Goal: Book appointment/travel/reservation

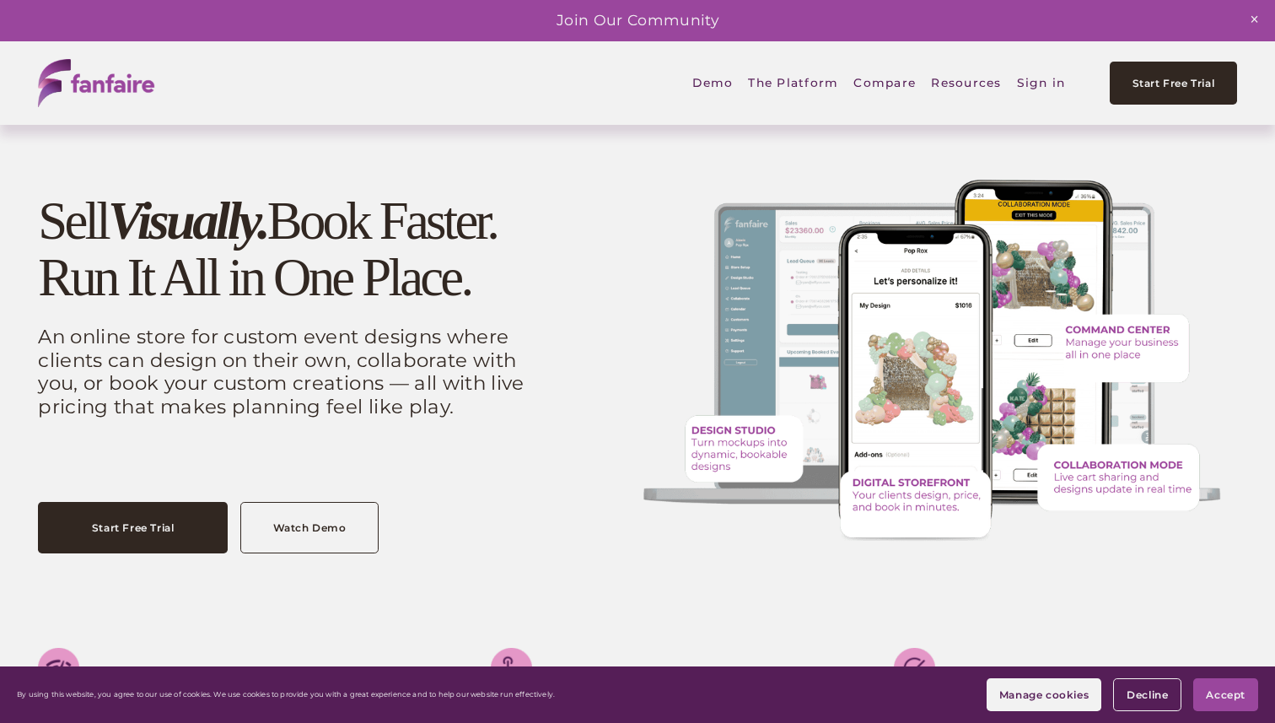
click at [0, 0] on span "Digital Storefront" at bounding box center [0, 0] width 0 height 0
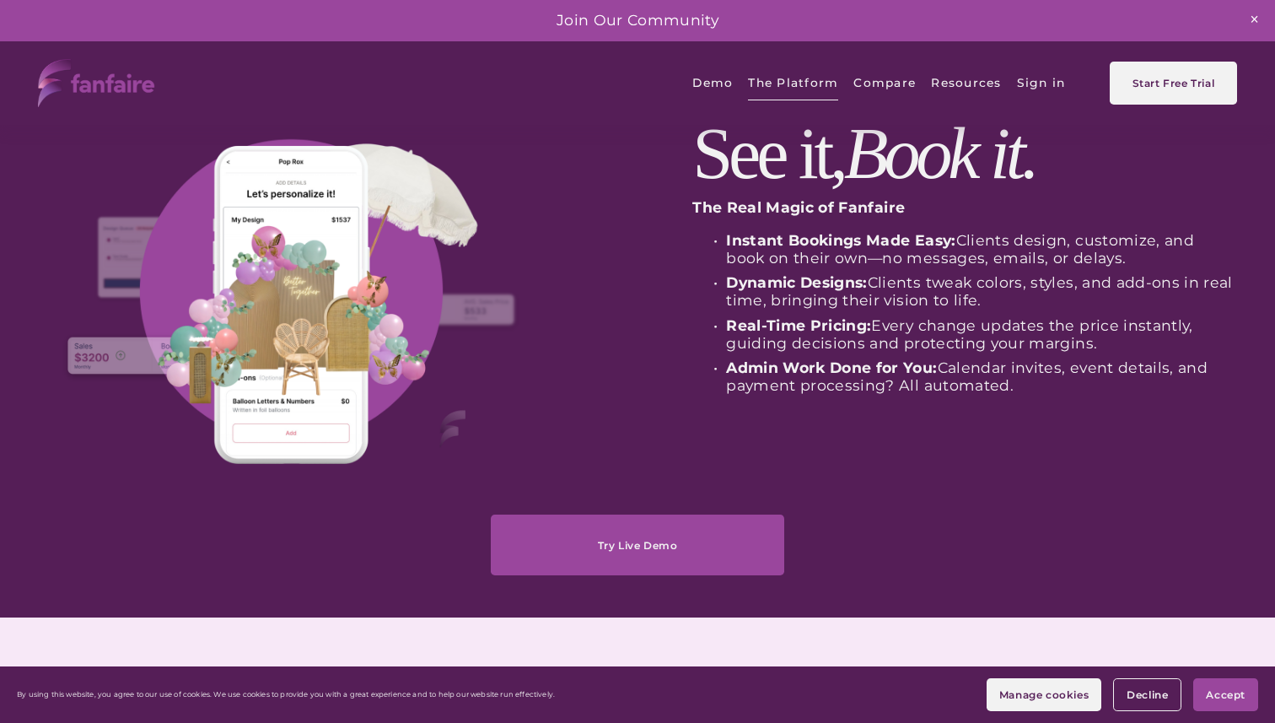
scroll to position [129, 0]
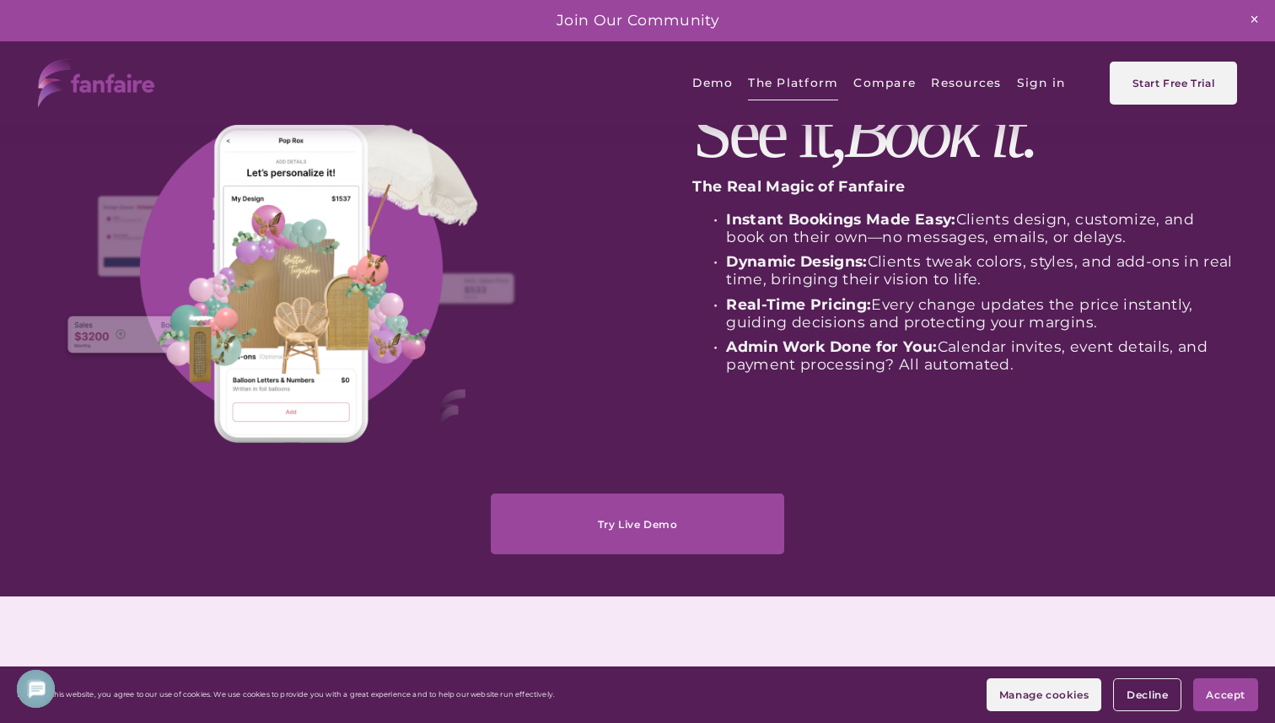
click at [629, 519] on link "Try Live Demo" at bounding box center [637, 523] width 293 height 61
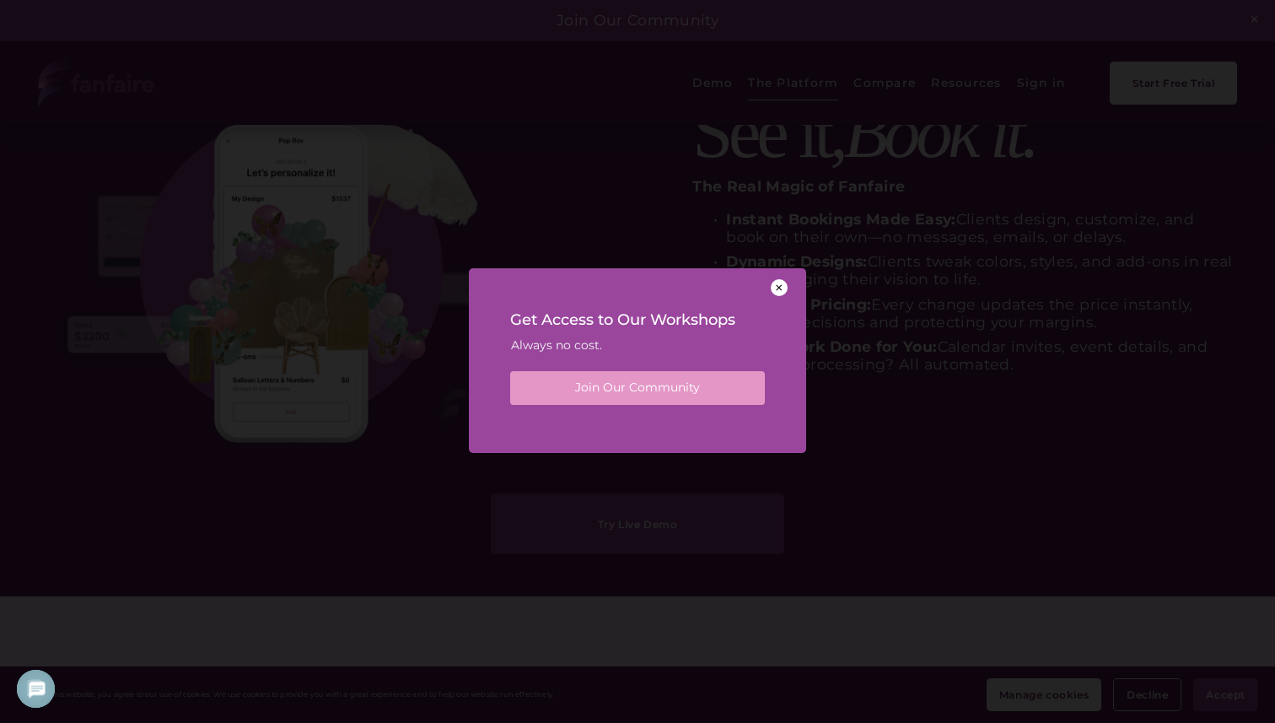
scroll to position [0, 0]
click at [777, 289] on div at bounding box center [779, 287] width 17 height 17
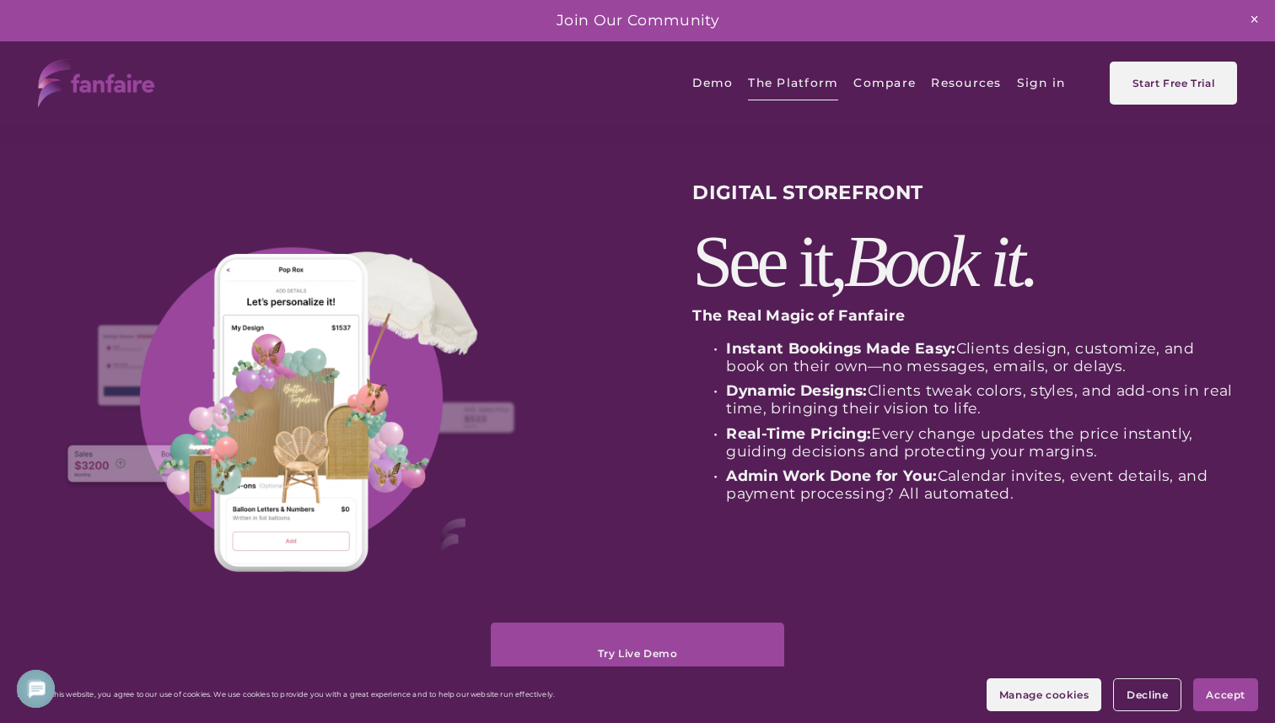
click at [1209, 695] on span "Accept" at bounding box center [1226, 694] width 40 height 13
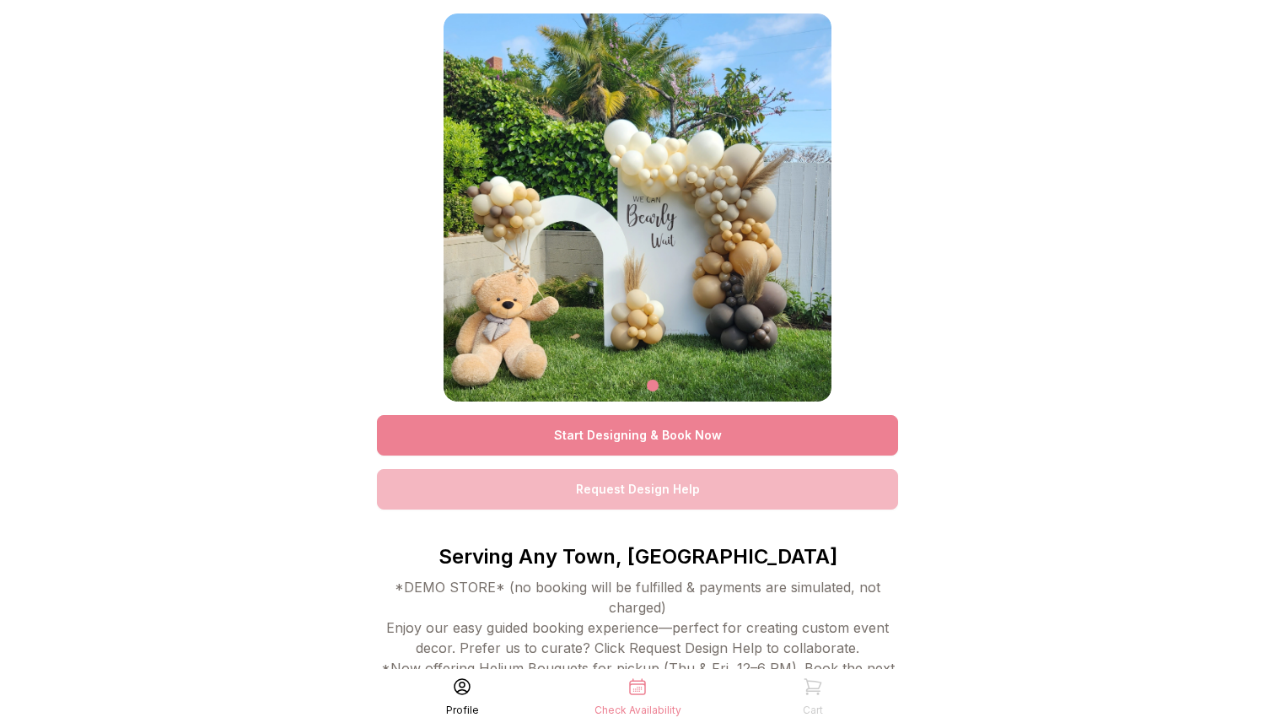
click at [644, 490] on link "Request Design Help" at bounding box center [637, 489] width 521 height 40
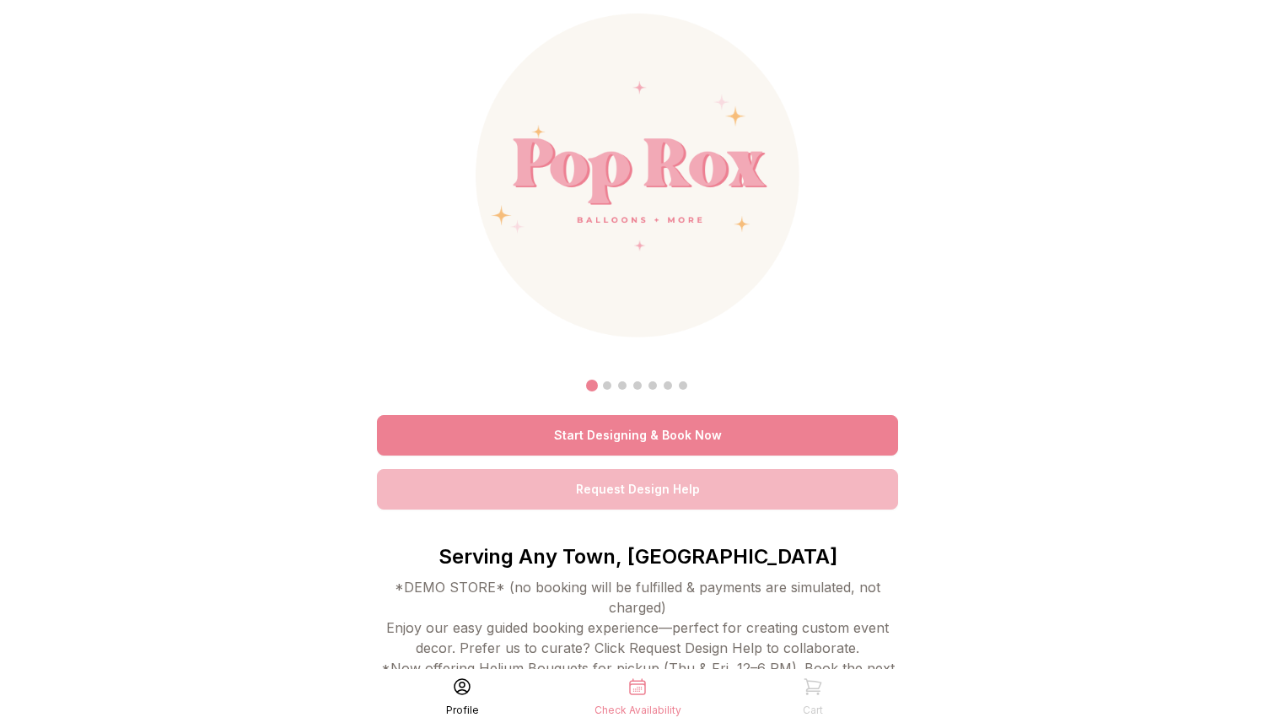
click at [658, 426] on link "Start Designing & Book Now" at bounding box center [637, 435] width 521 height 40
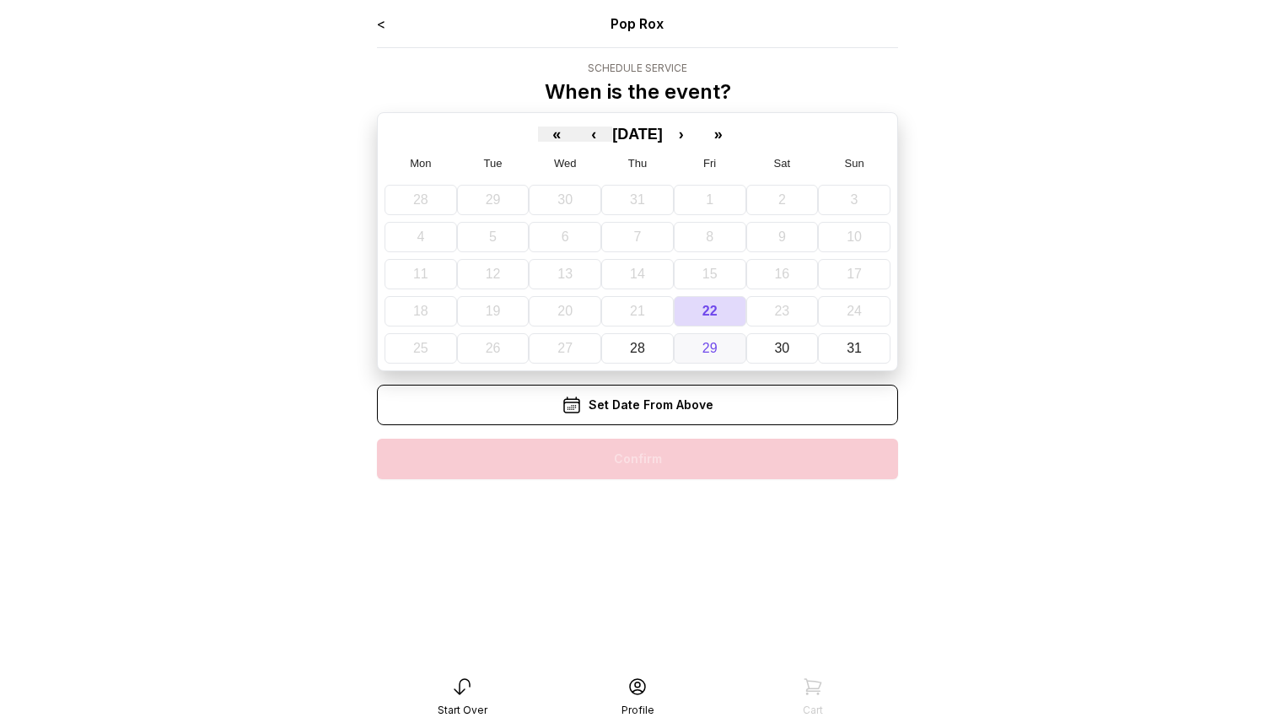
click at [722, 345] on button "29" at bounding box center [710, 348] width 73 height 30
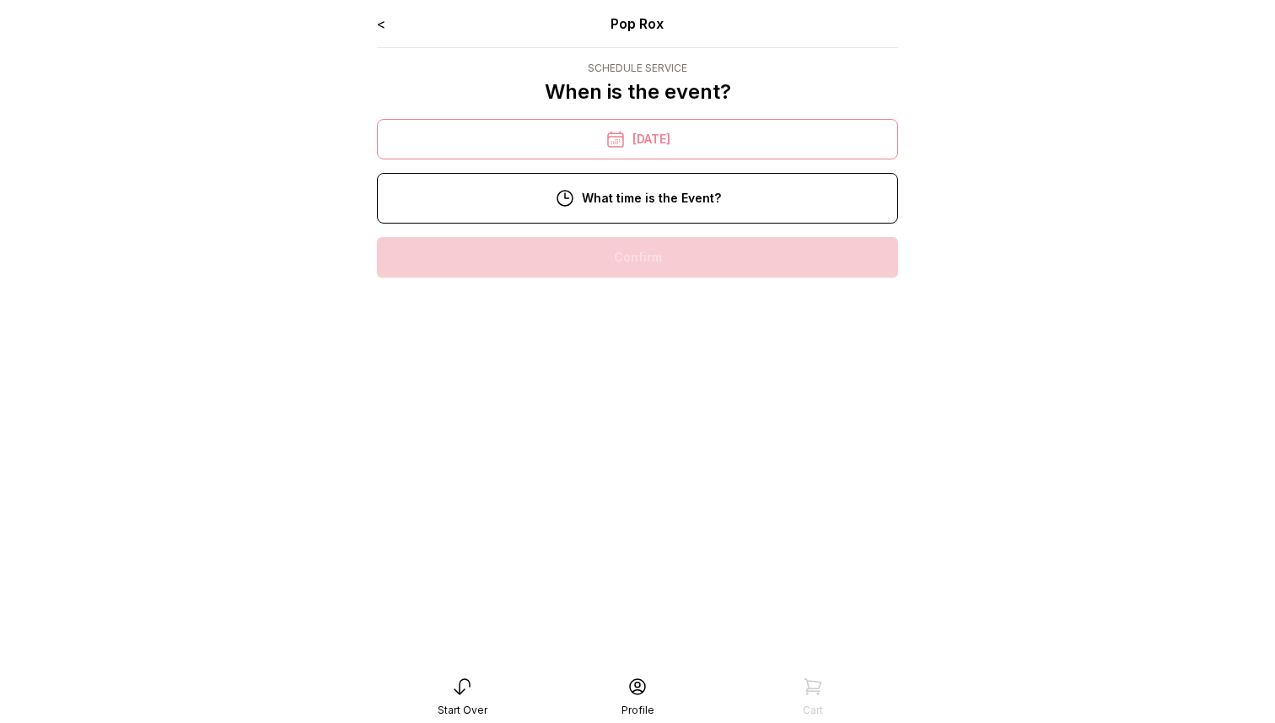
click at [662, 264] on div "5:00 pm" at bounding box center [637, 257] width 494 height 40
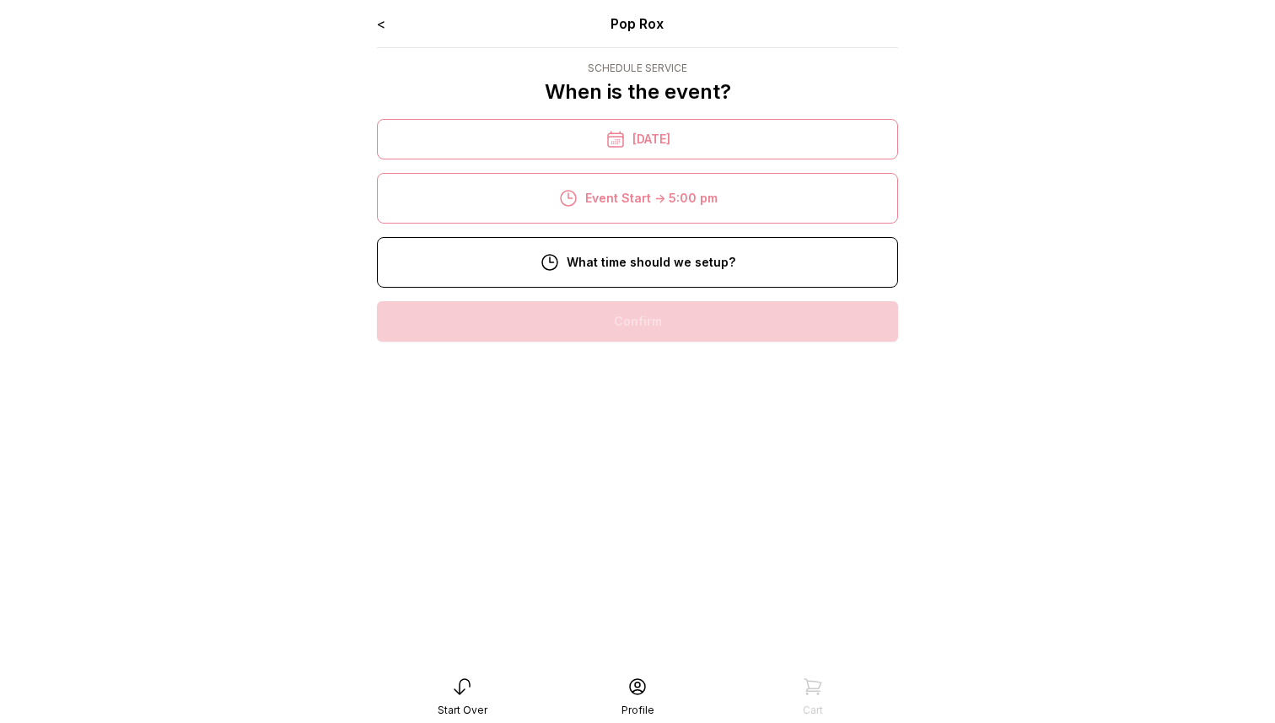
click at [658, 310] on div "8:00 am" at bounding box center [637, 321] width 494 height 40
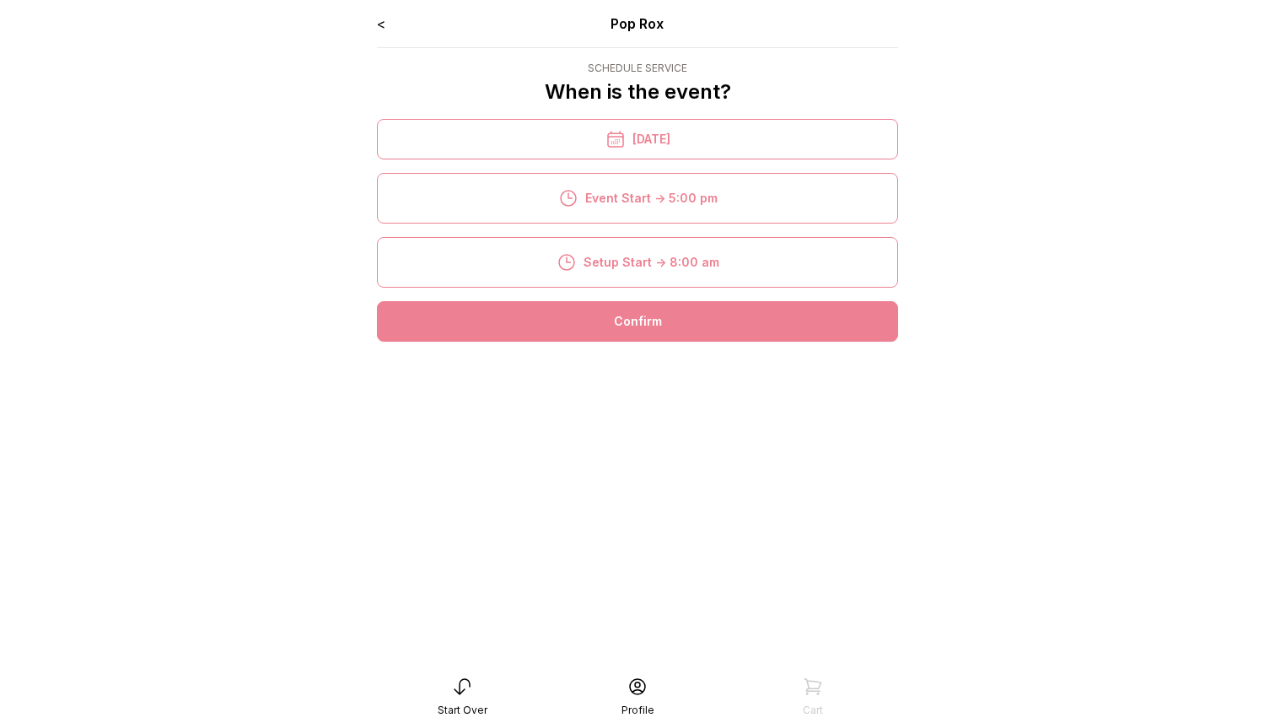
click at [659, 323] on div "Confirm" at bounding box center [637, 321] width 521 height 40
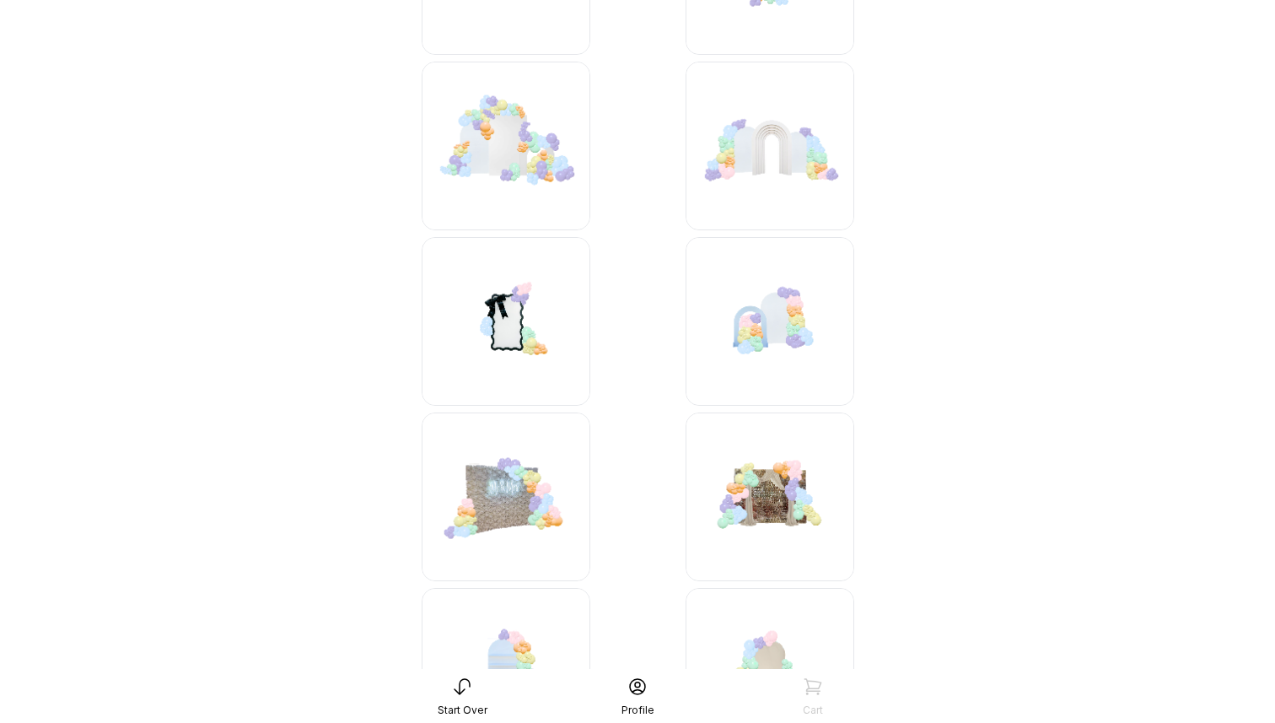
click at [507, 331] on img at bounding box center [506, 321] width 169 height 169
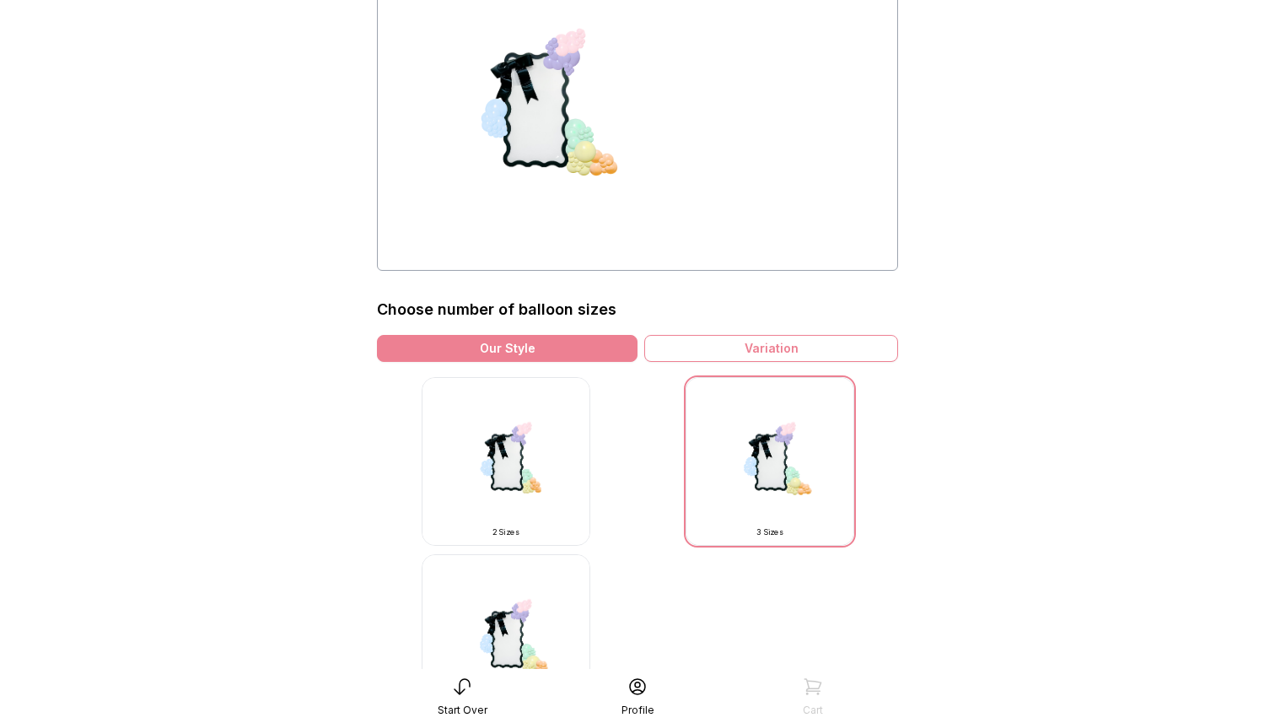
scroll to position [190, 0]
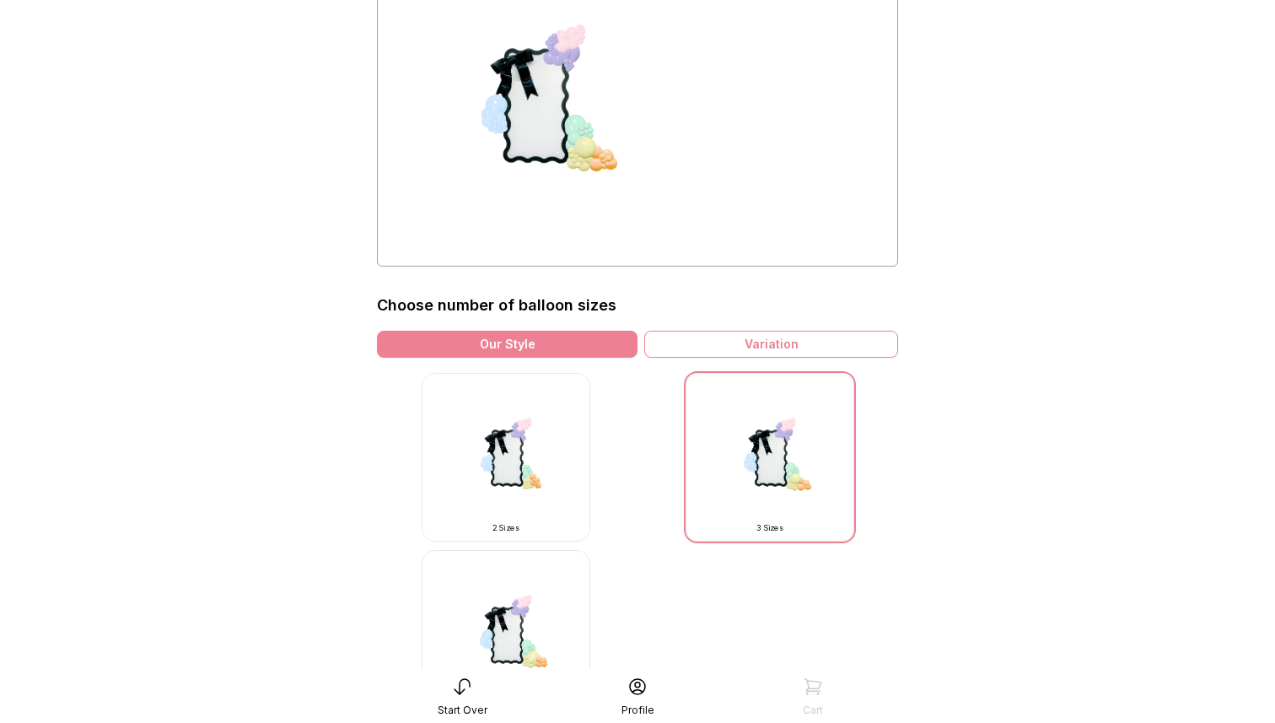
click at [754, 449] on img at bounding box center [770, 457] width 169 height 169
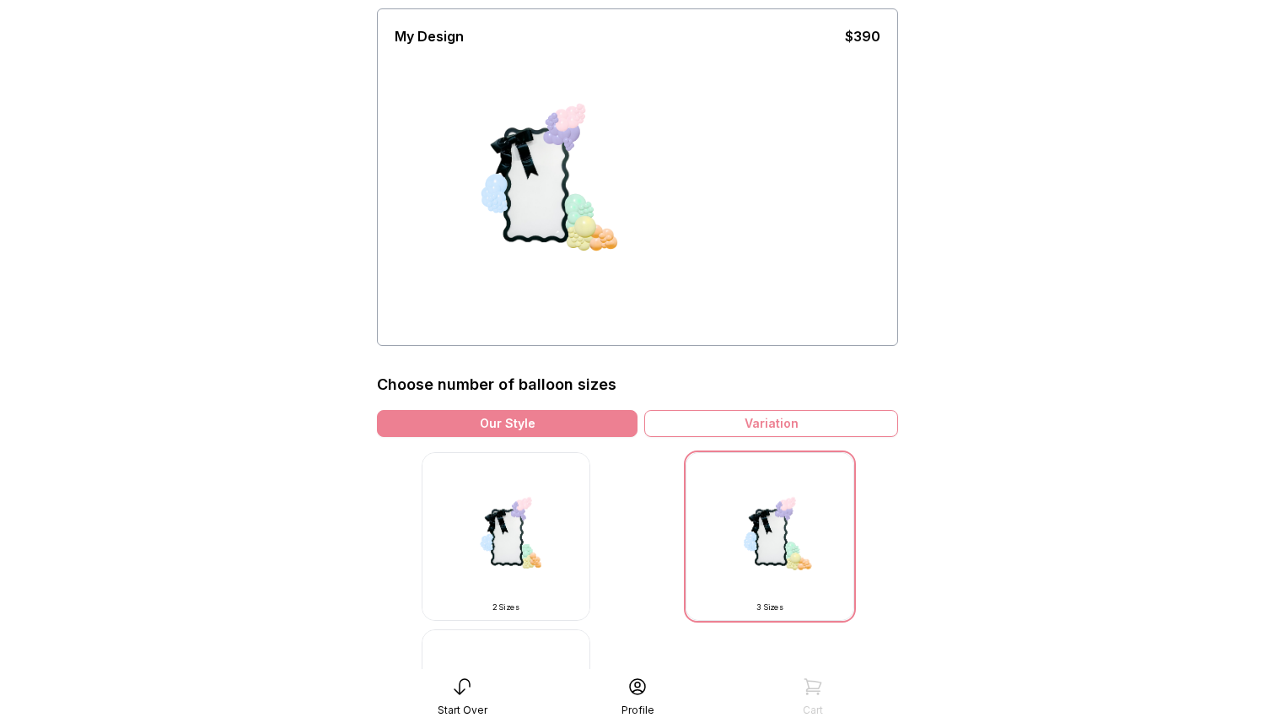
scroll to position [109, 0]
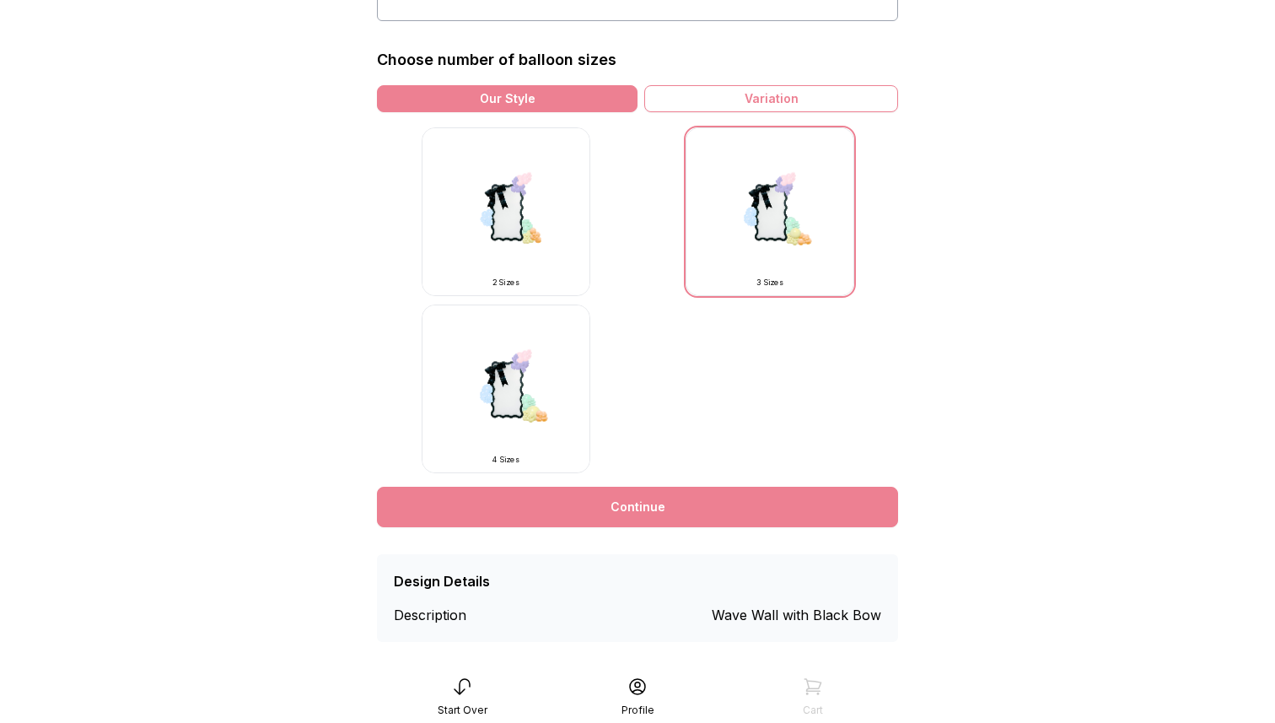
scroll to position [452, 0]
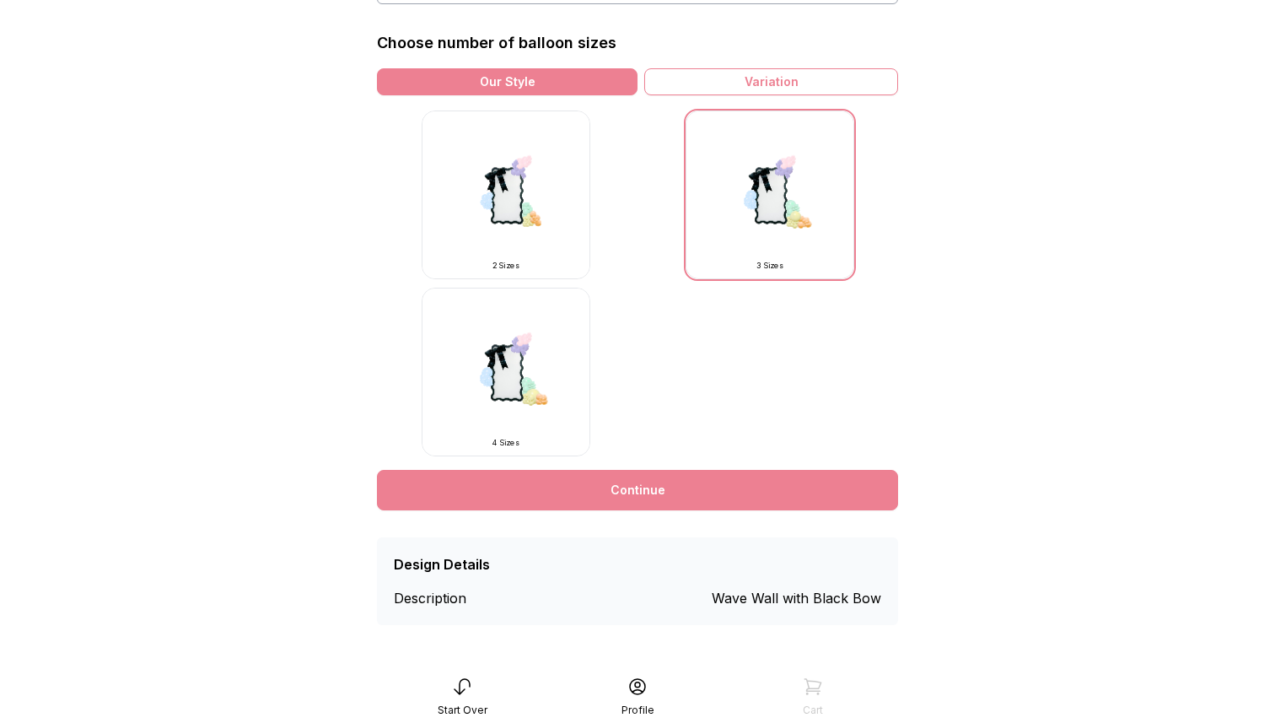
click at [546, 211] on img at bounding box center [506, 194] width 169 height 169
click at [499, 222] on img at bounding box center [506, 194] width 169 height 169
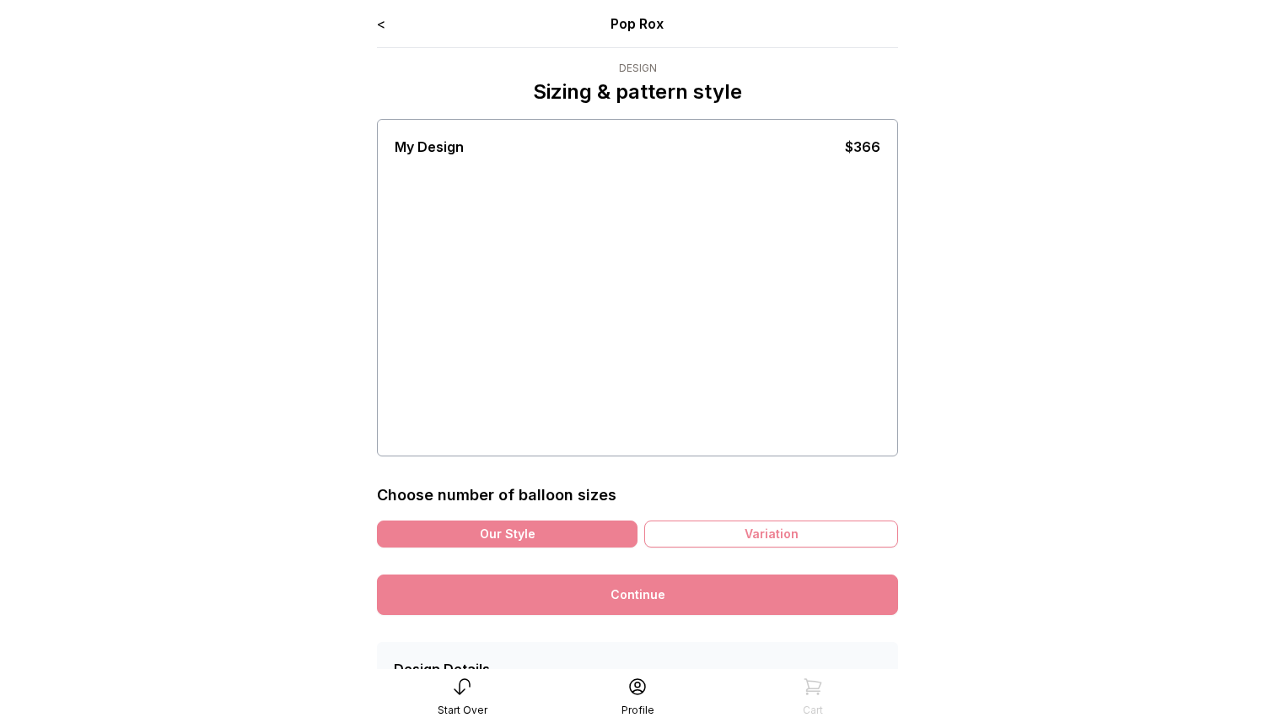
click at [499, 222] on div "My Design $366" at bounding box center [638, 287] width 486 height 329
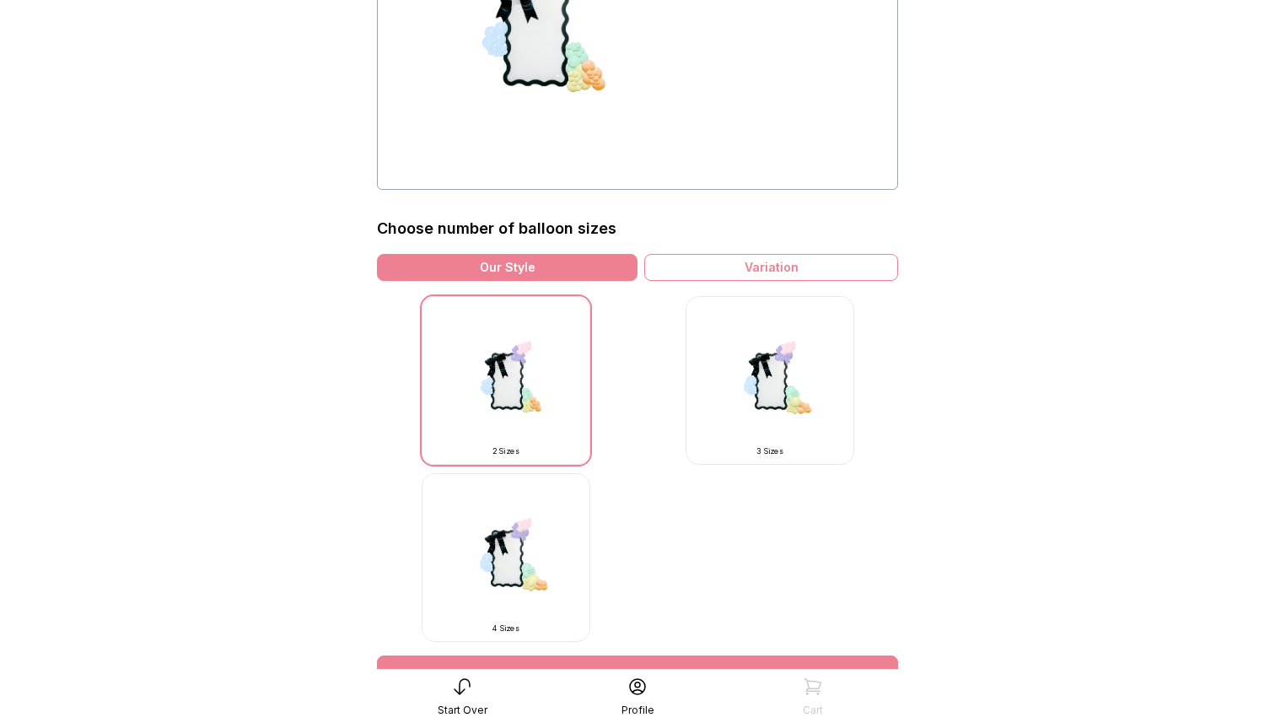
scroll to position [268, 0]
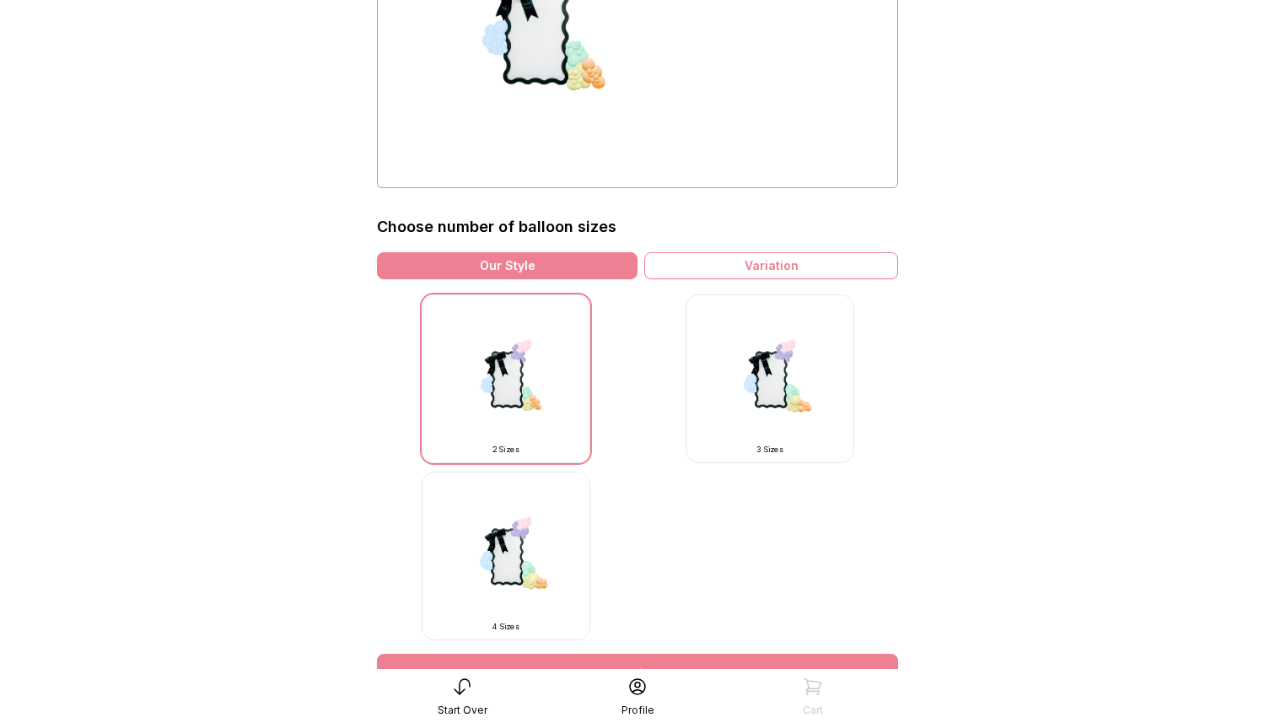
click at [778, 389] on img at bounding box center [770, 378] width 169 height 169
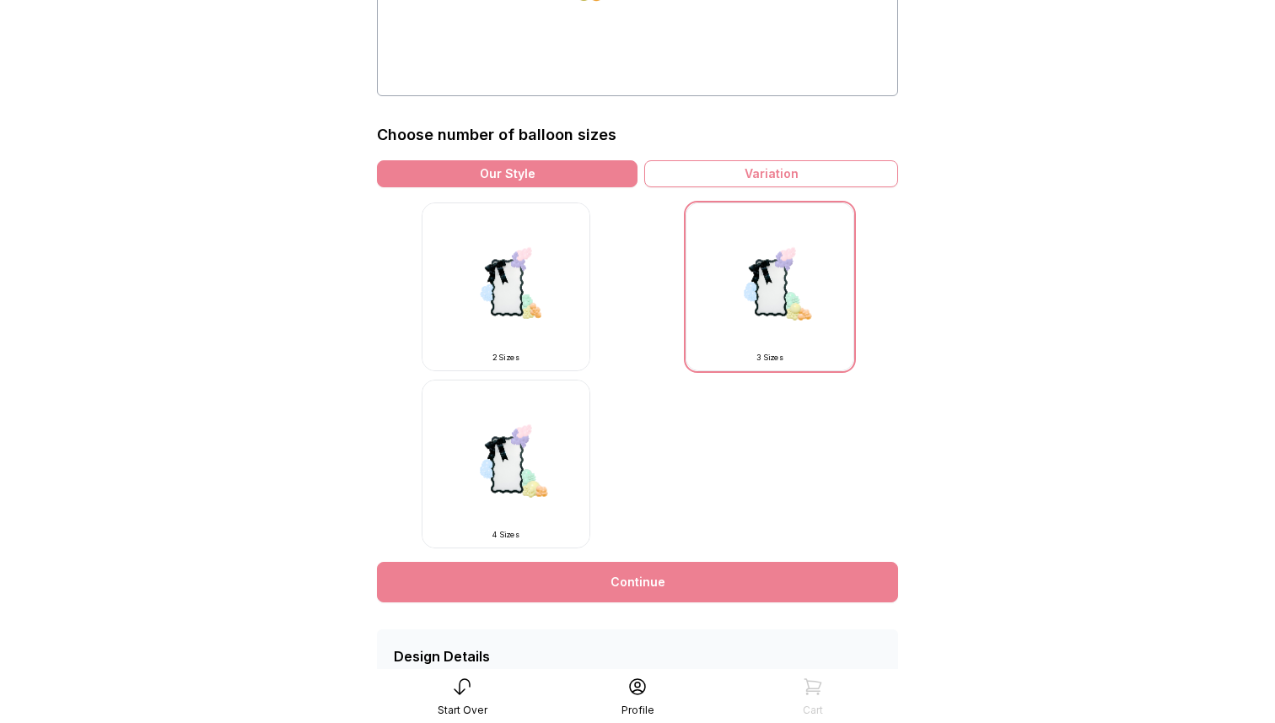
scroll to position [452, 0]
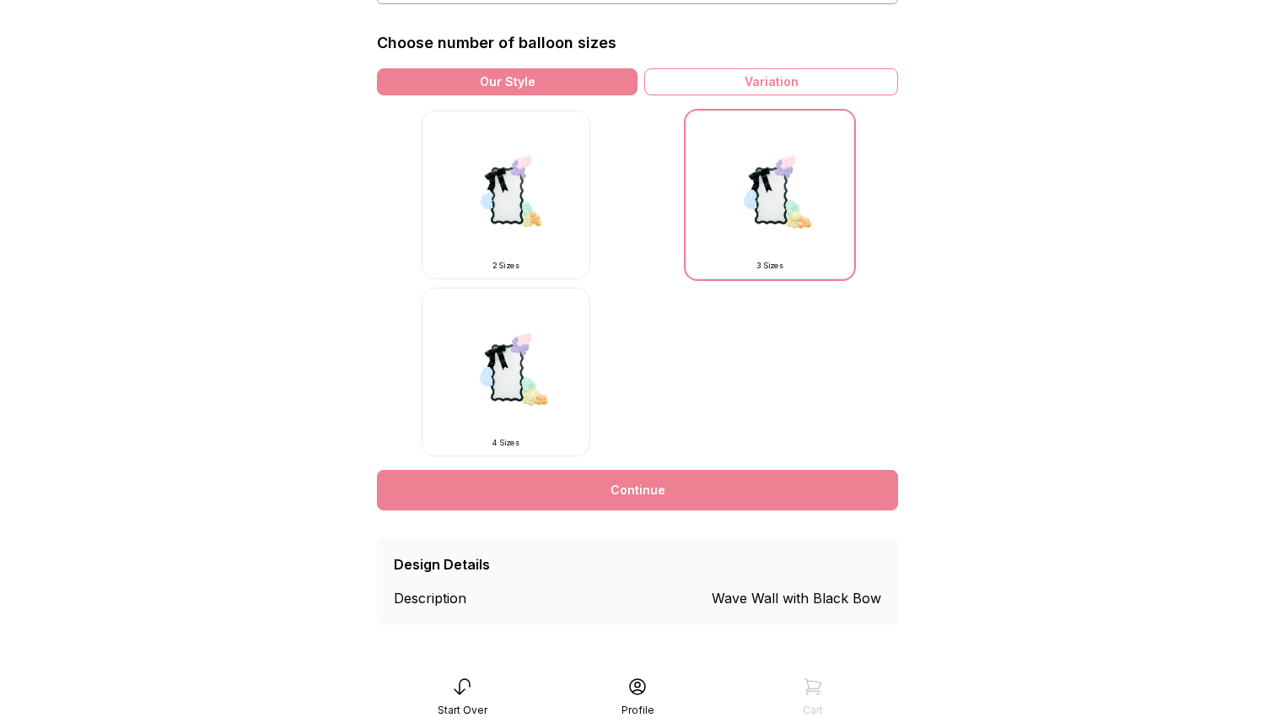
click at [679, 485] on link "Continue" at bounding box center [637, 490] width 521 height 40
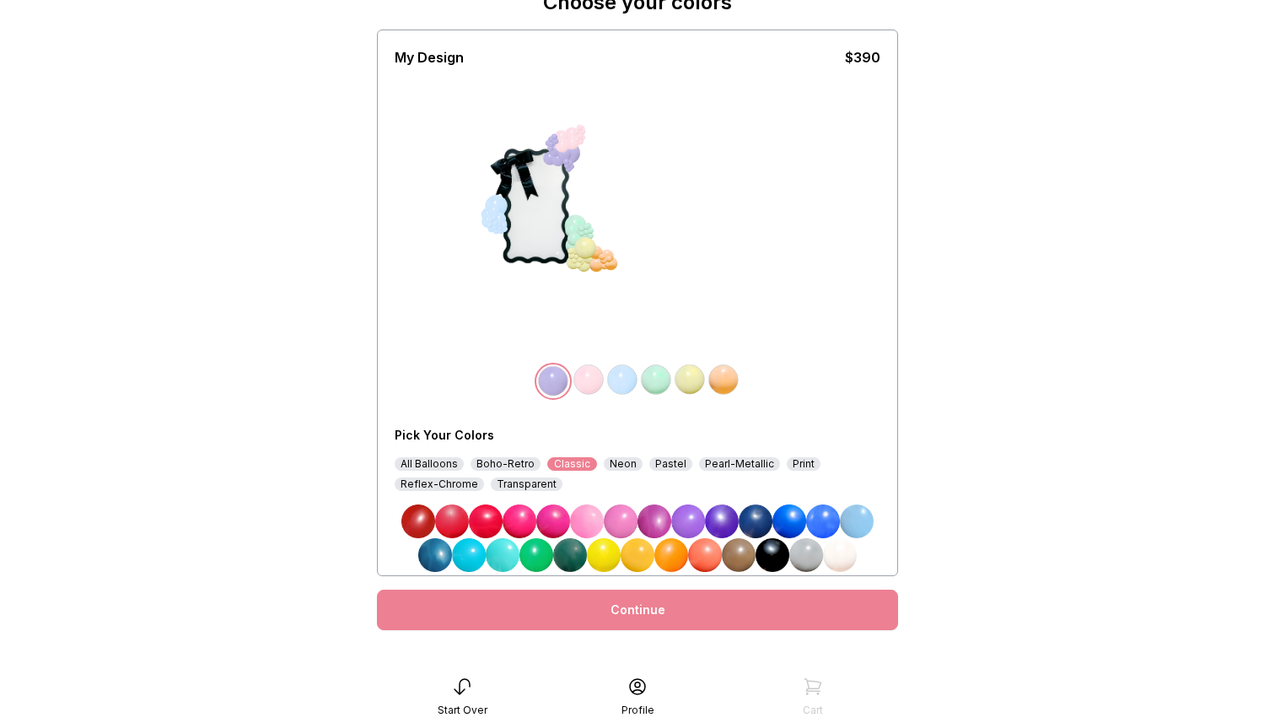
scroll to position [106, 0]
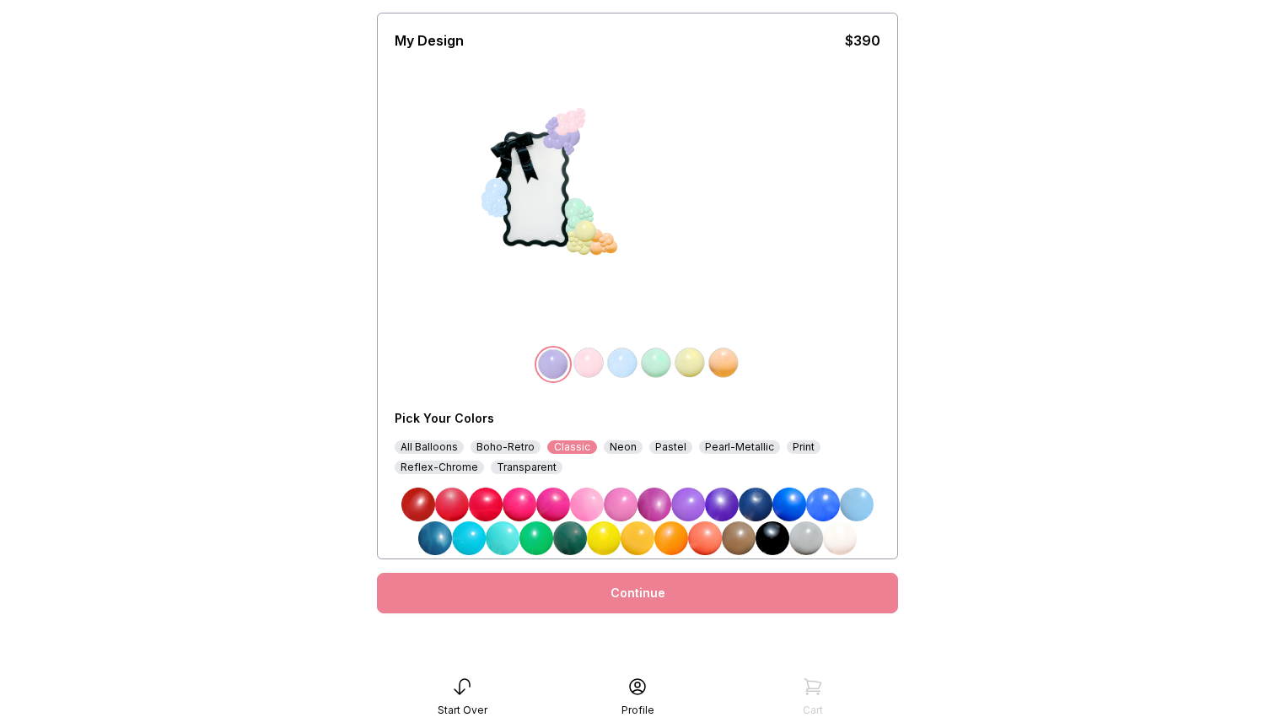
click at [561, 507] on img at bounding box center [553, 504] width 34 height 34
click at [603, 498] on img at bounding box center [587, 504] width 34 height 34
click at [683, 510] on img at bounding box center [688, 504] width 34 height 34
click at [840, 535] on img at bounding box center [840, 538] width 34 height 34
click at [576, 218] on div at bounding box center [585, 230] width 25 height 25
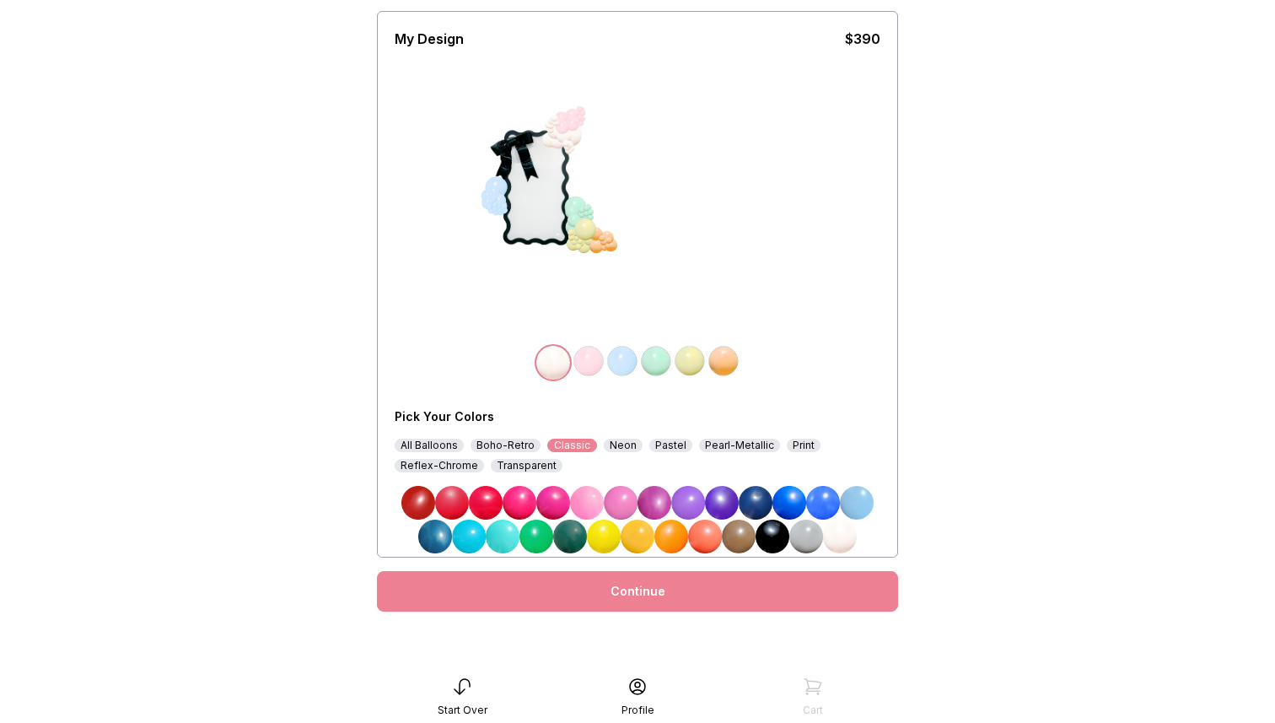
scroll to position [0, 0]
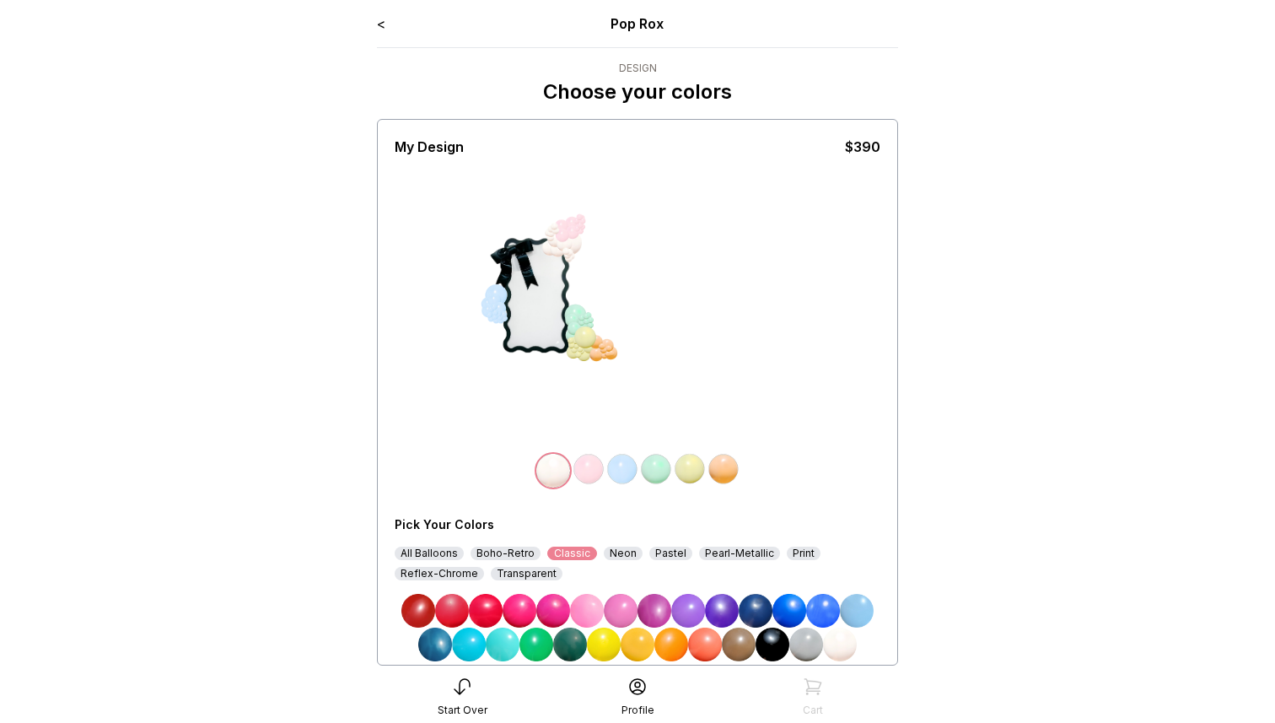
click at [380, 30] on link "<" at bounding box center [381, 23] width 8 height 17
click at [379, 22] on link "<" at bounding box center [381, 23] width 8 height 17
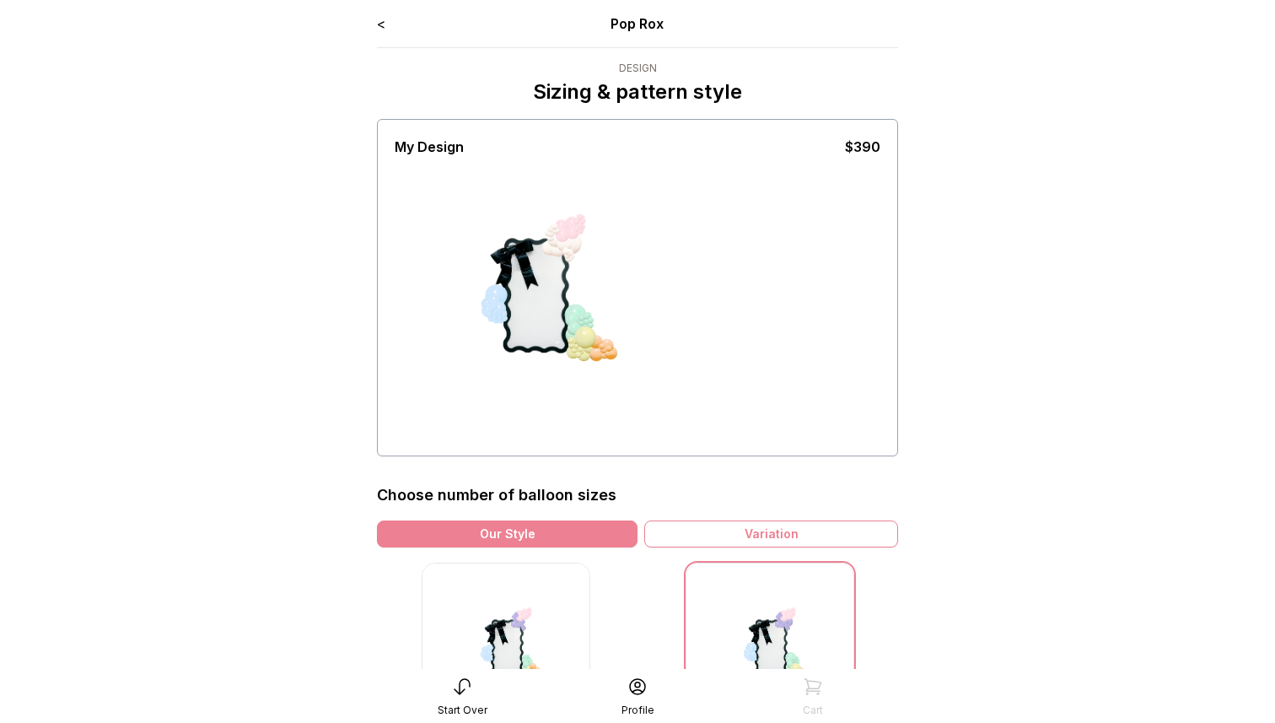
click at [377, 21] on link "<" at bounding box center [381, 23] width 8 height 17
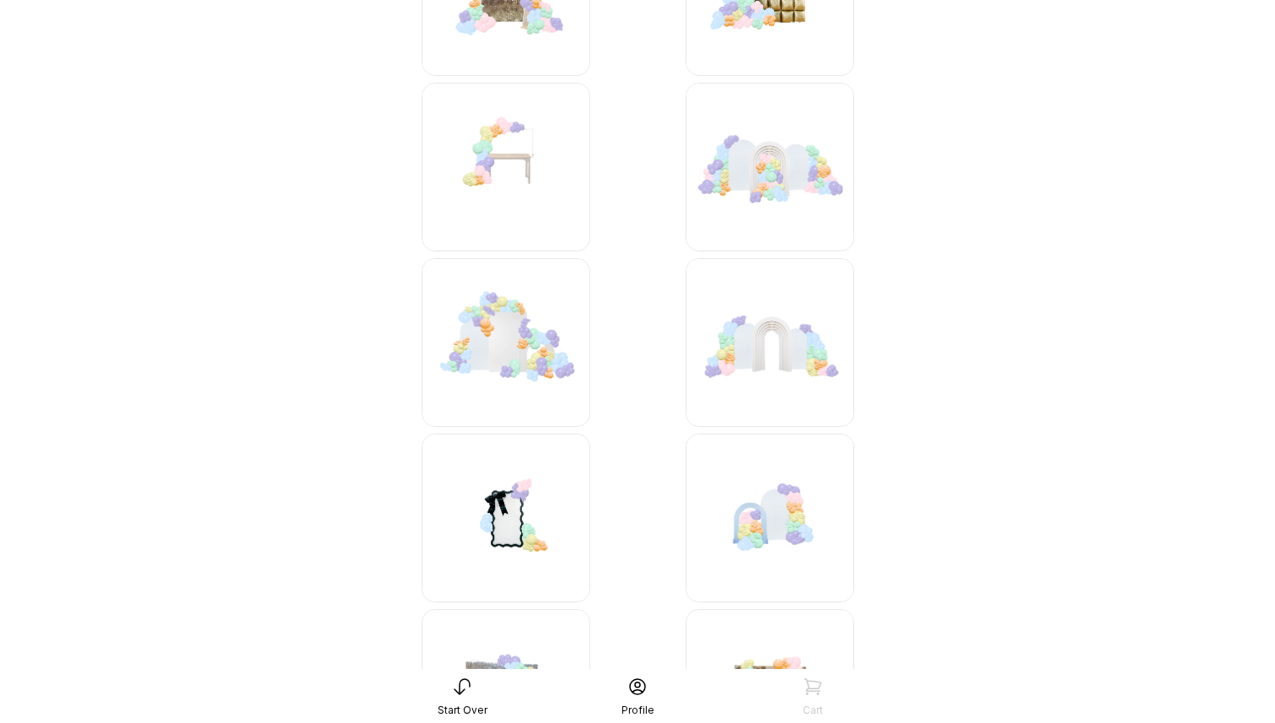
scroll to position [2316, 0]
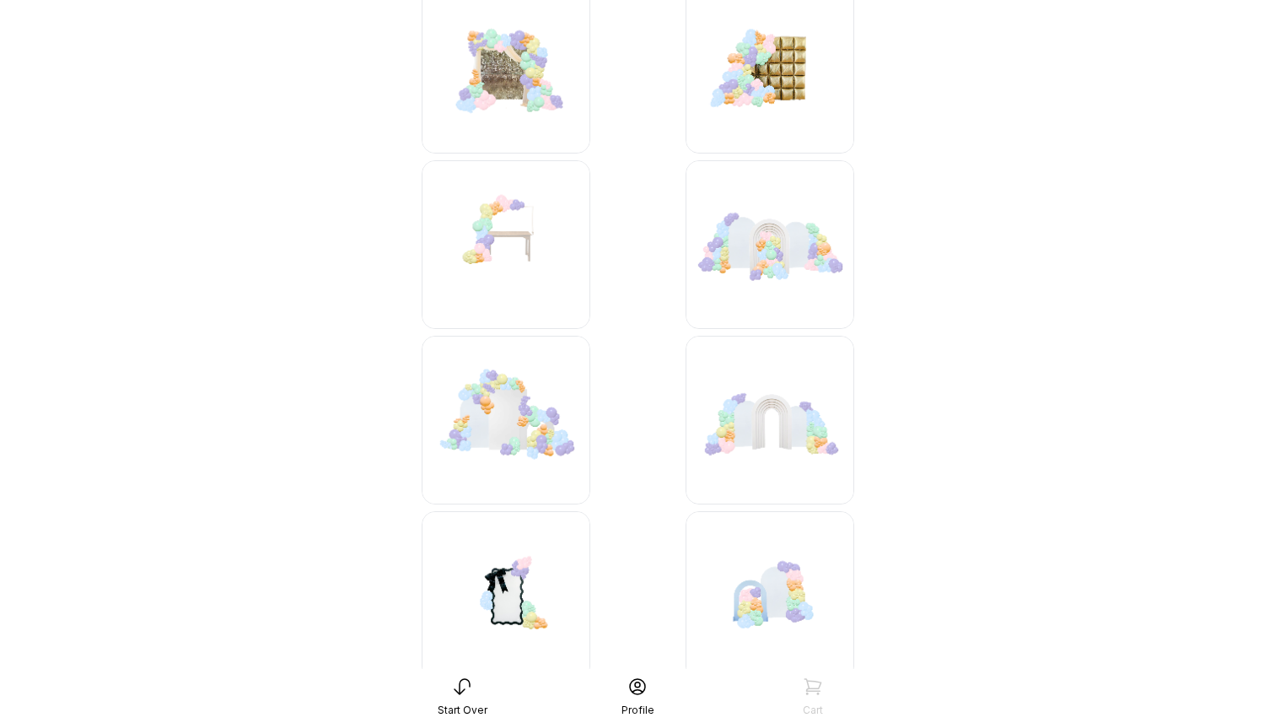
click at [511, 433] on img at bounding box center [506, 420] width 169 height 169
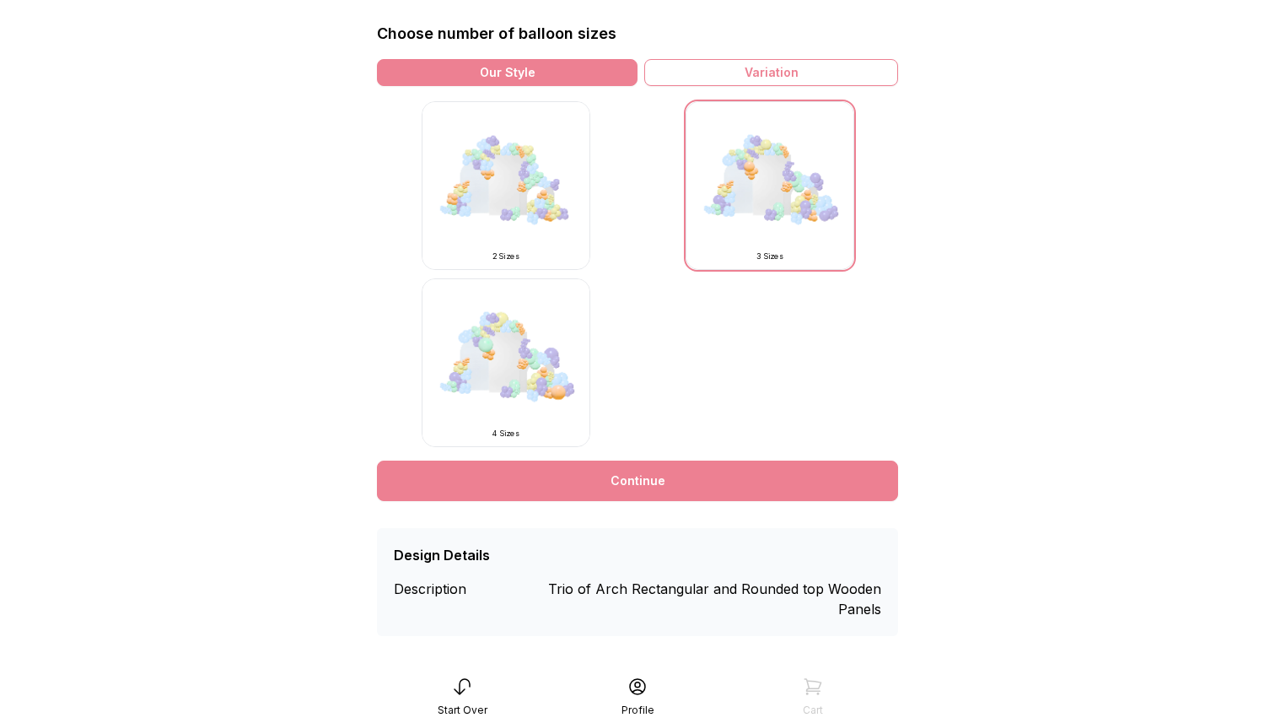
scroll to position [460, 0]
click at [527, 395] on img at bounding box center [506, 363] width 169 height 169
click at [526, 395] on img at bounding box center [506, 363] width 169 height 169
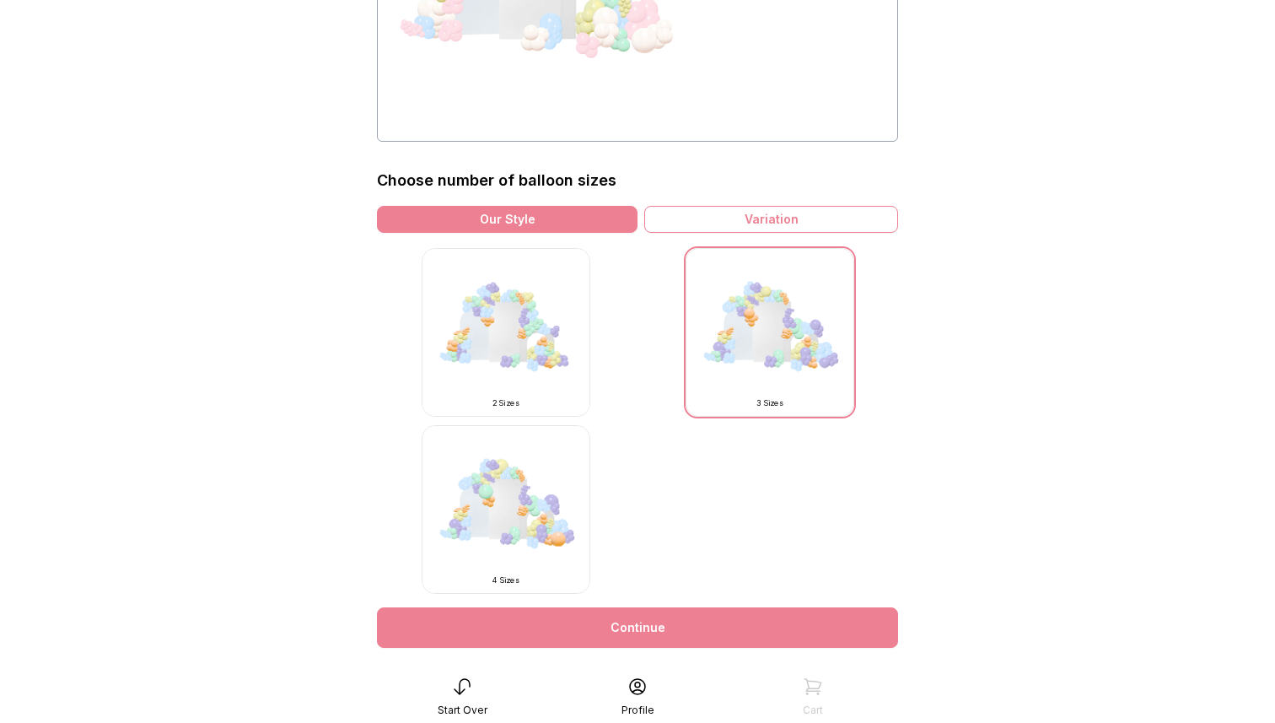
scroll to position [309, 0]
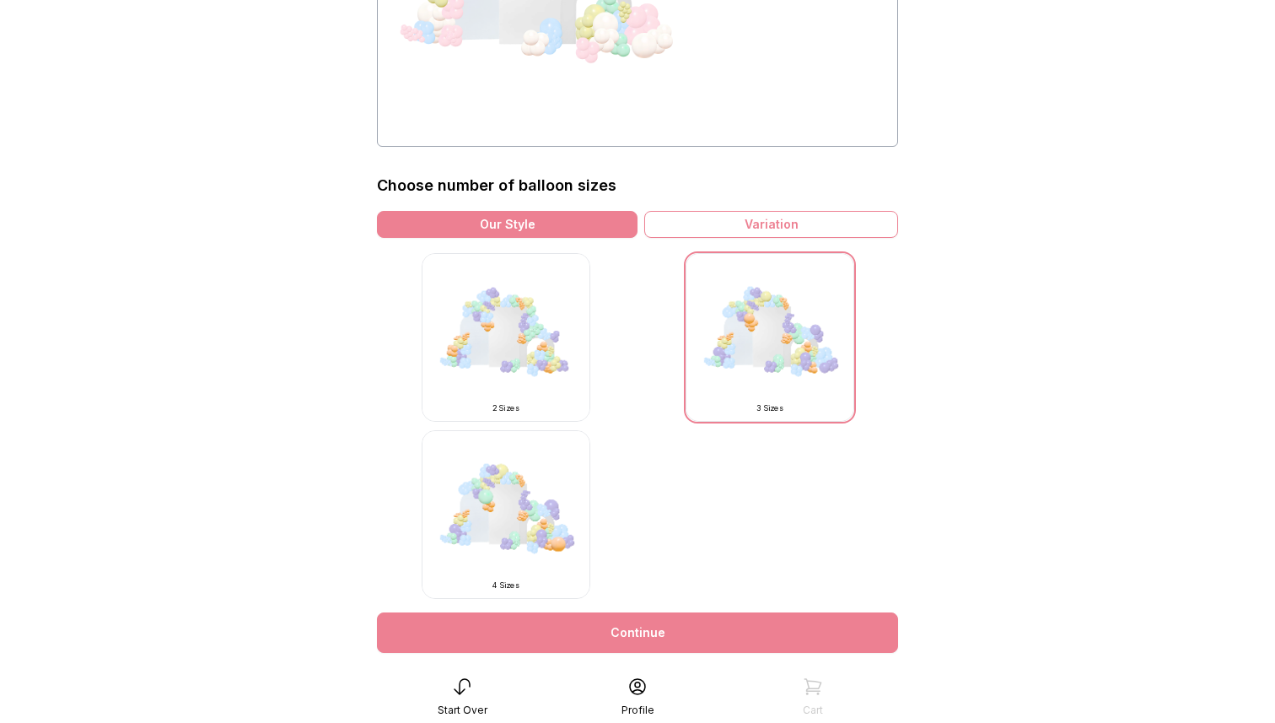
click at [519, 347] on img at bounding box center [506, 337] width 169 height 169
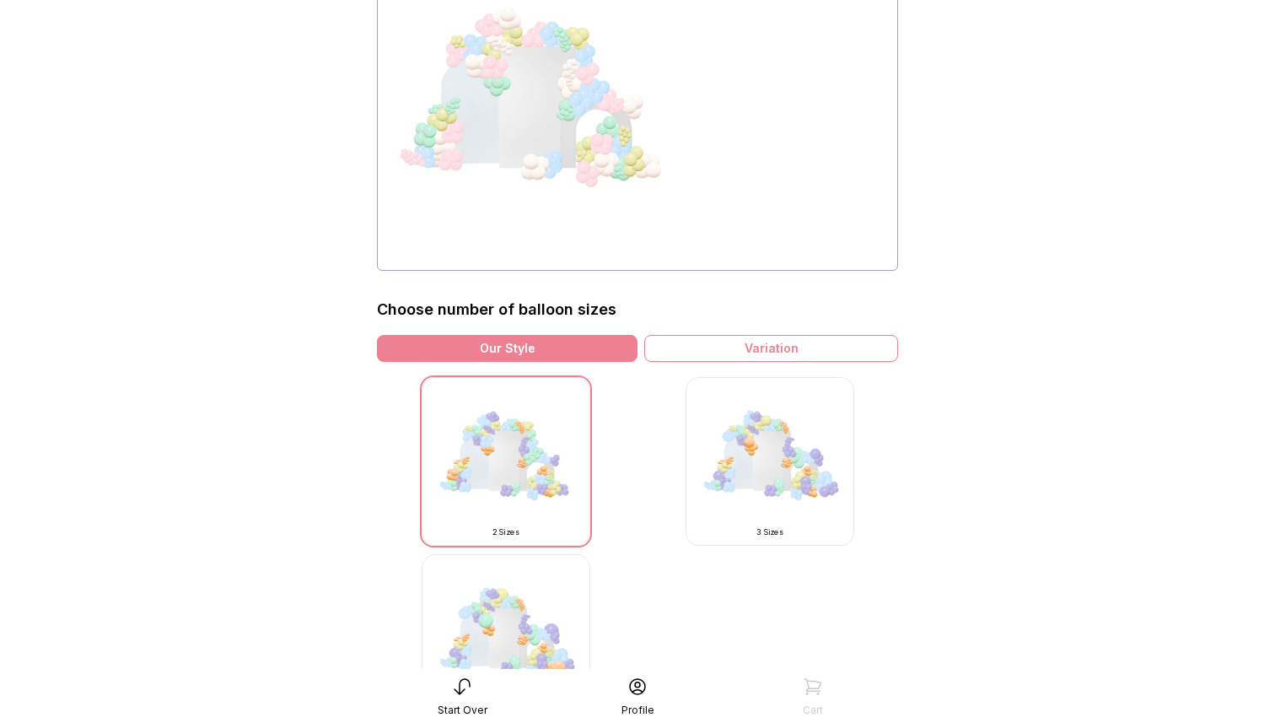
scroll to position [391, 0]
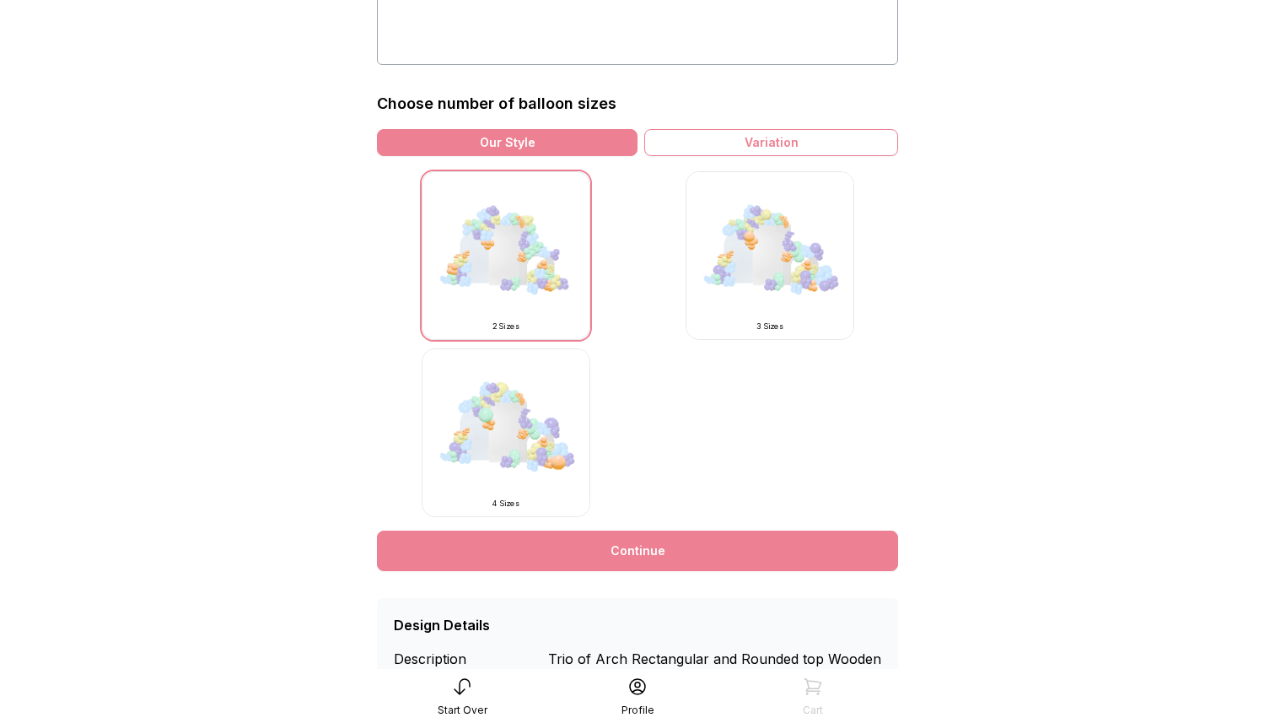
click at [791, 232] on img at bounding box center [770, 255] width 169 height 169
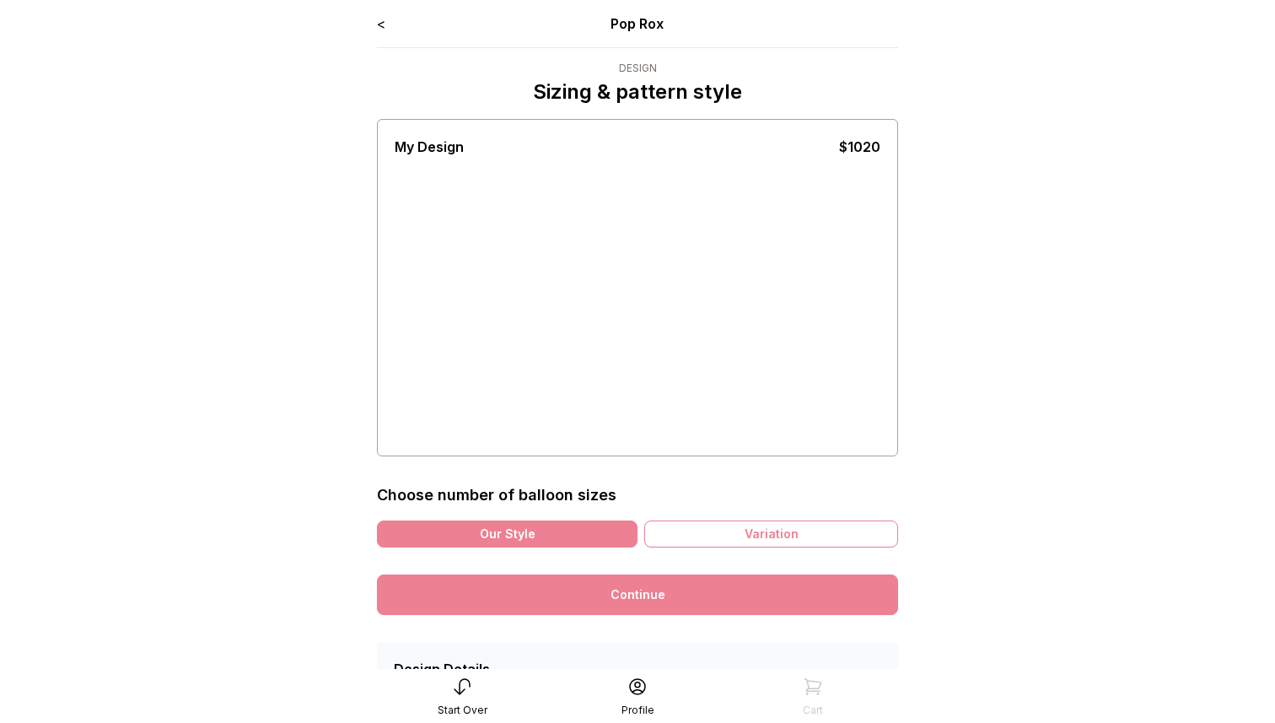
click at [751, 266] on div "My Design $1020" at bounding box center [638, 287] width 486 height 329
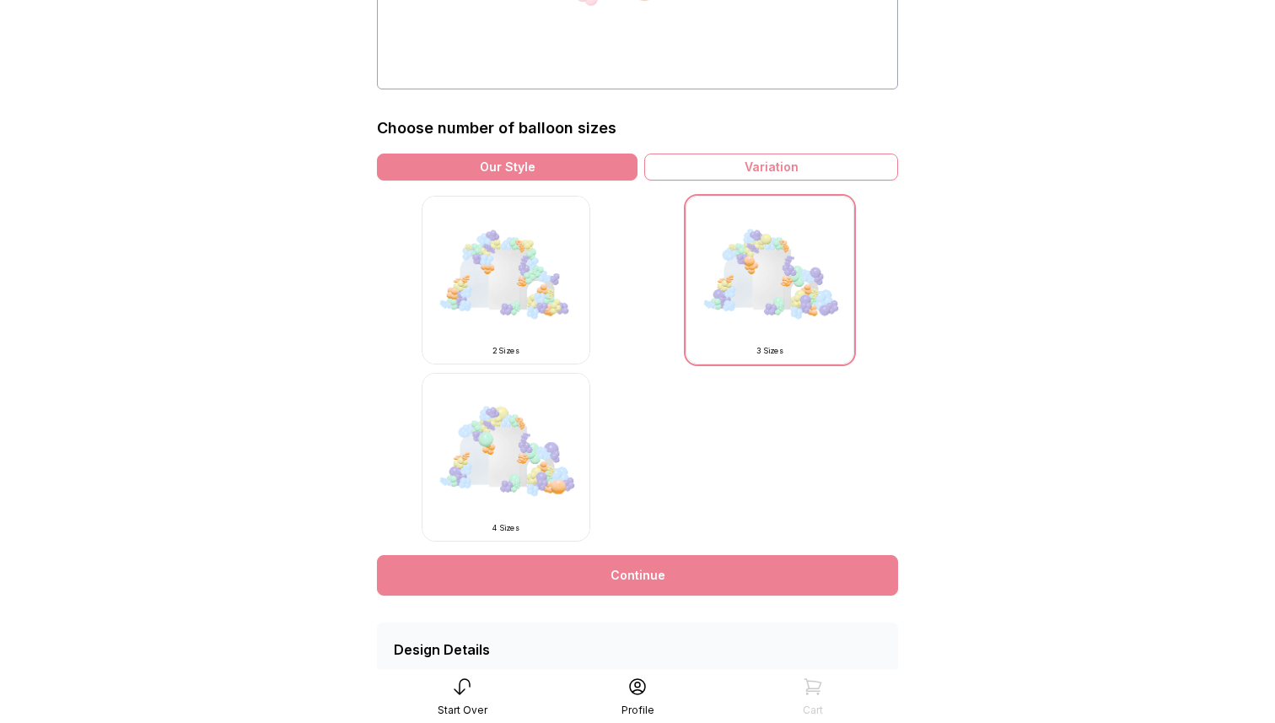
scroll to position [394, 0]
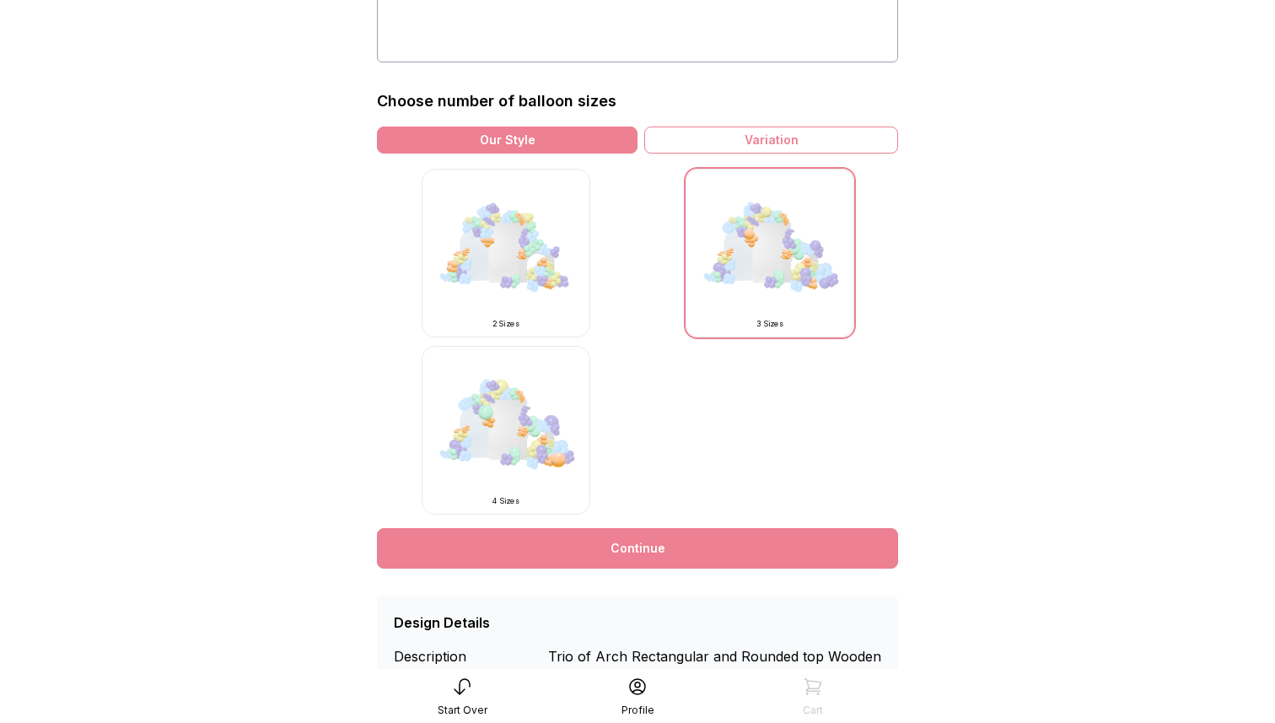
click at [486, 462] on img at bounding box center [506, 430] width 169 height 169
